Goal: Navigation & Orientation: Find specific page/section

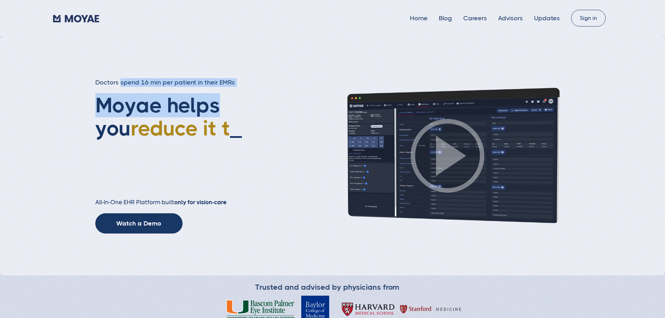
drag, startPoint x: 184, startPoint y: 81, endPoint x: 269, endPoint y: 105, distance: 88.4
click at [269, 105] on div "Doctors spend 16 min per patient in their EMRs Moyae helps you reduce it t _ Al…" at bounding box center [332, 155] width 665 height 239
click at [269, 105] on div "Doctors spend 16 min per patient in their EMRs Moyae helps you reduce it t _ Al…" at bounding box center [188, 155] width 186 height 155
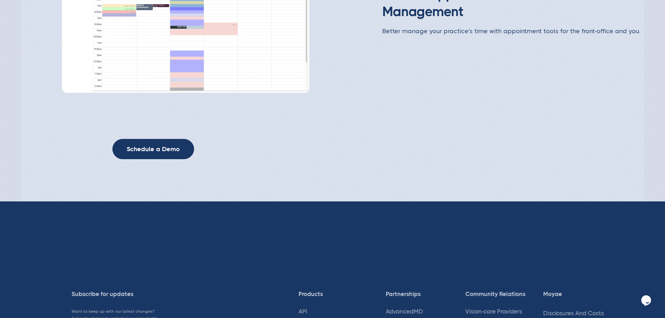
scroll to position [1898, 0]
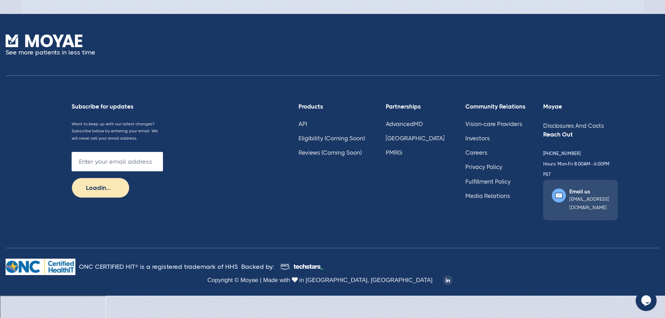
type input "Subscribe"
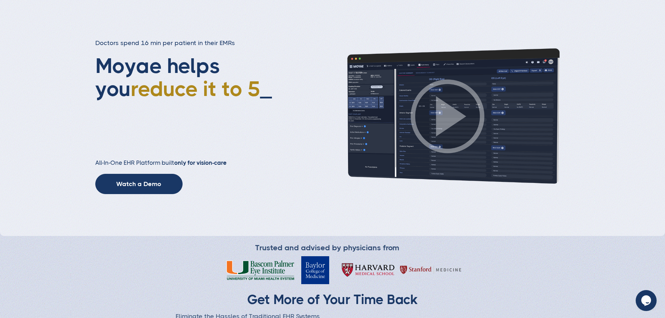
scroll to position [0, 0]
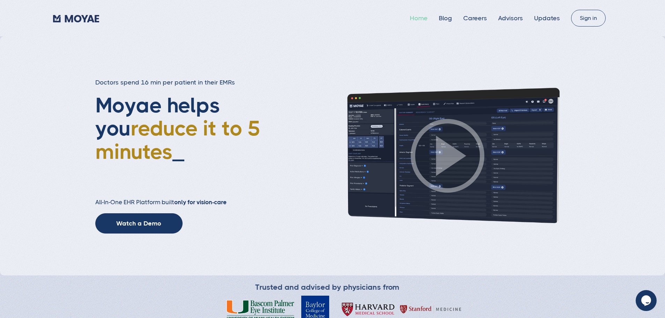
click at [410, 15] on link "Home" at bounding box center [419, 18] width 18 height 7
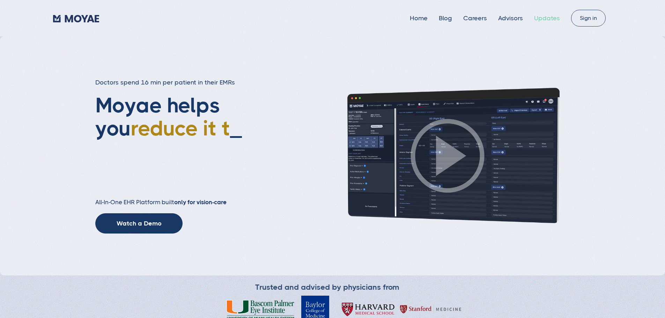
click at [538, 19] on link "Updates" at bounding box center [547, 18] width 26 height 7
